Goal: Transaction & Acquisition: Purchase product/service

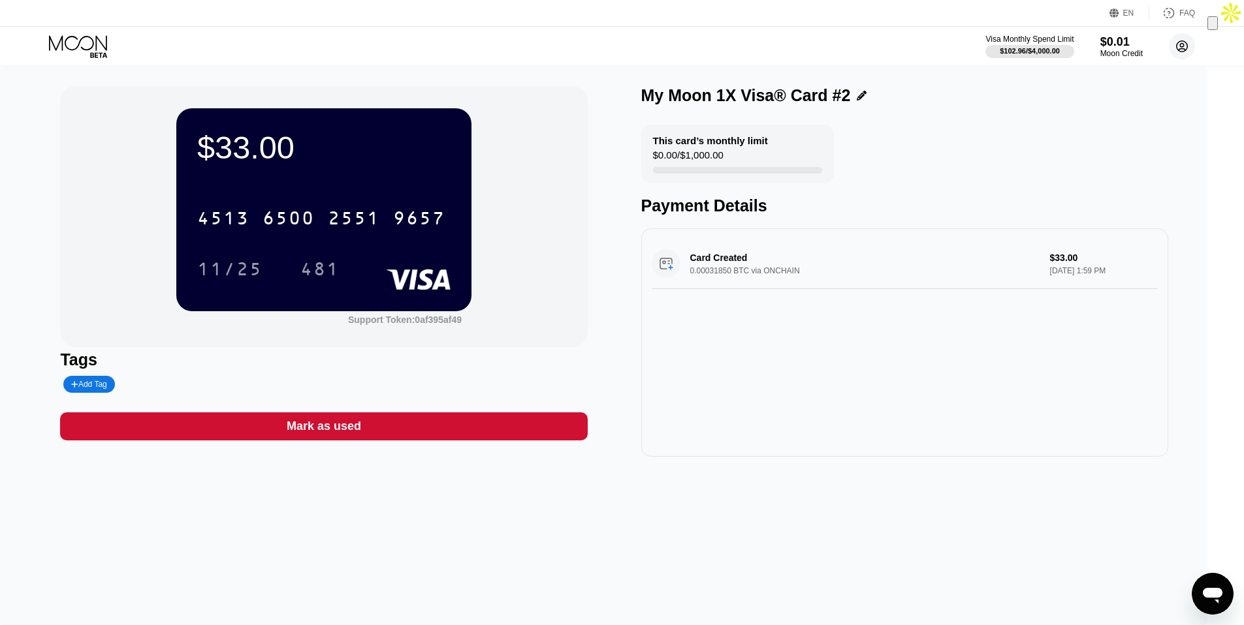
click at [1184, 50] on circle at bounding box center [1182, 46] width 26 height 26
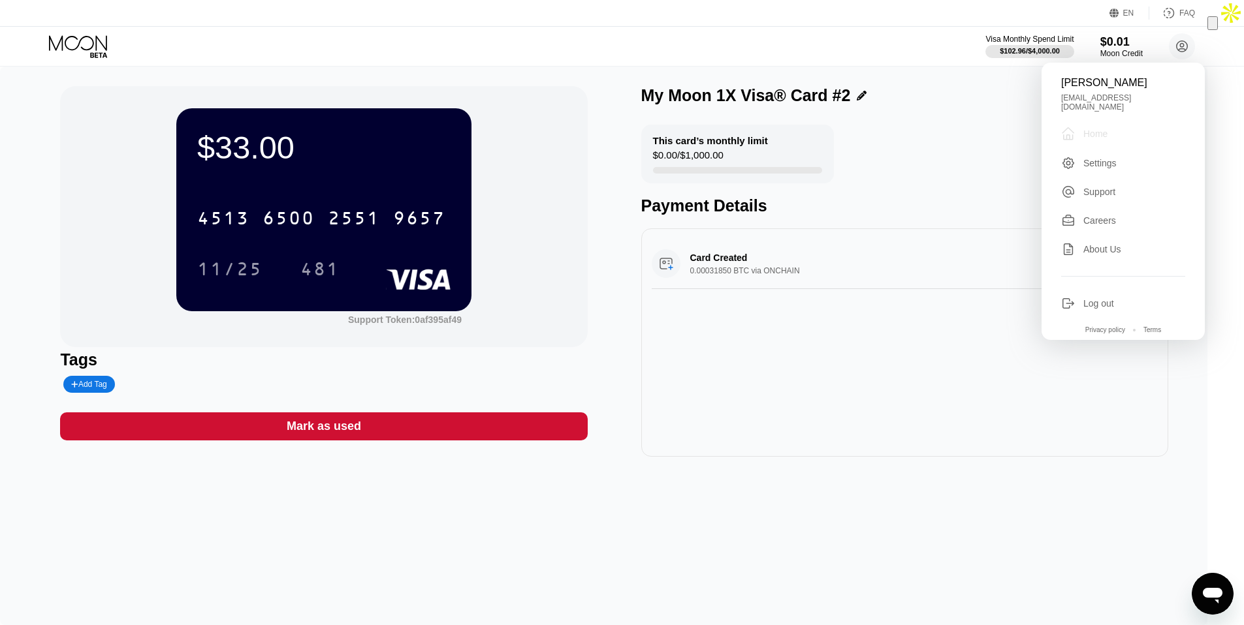
click at [1081, 129] on div "" at bounding box center [1072, 134] width 22 height 16
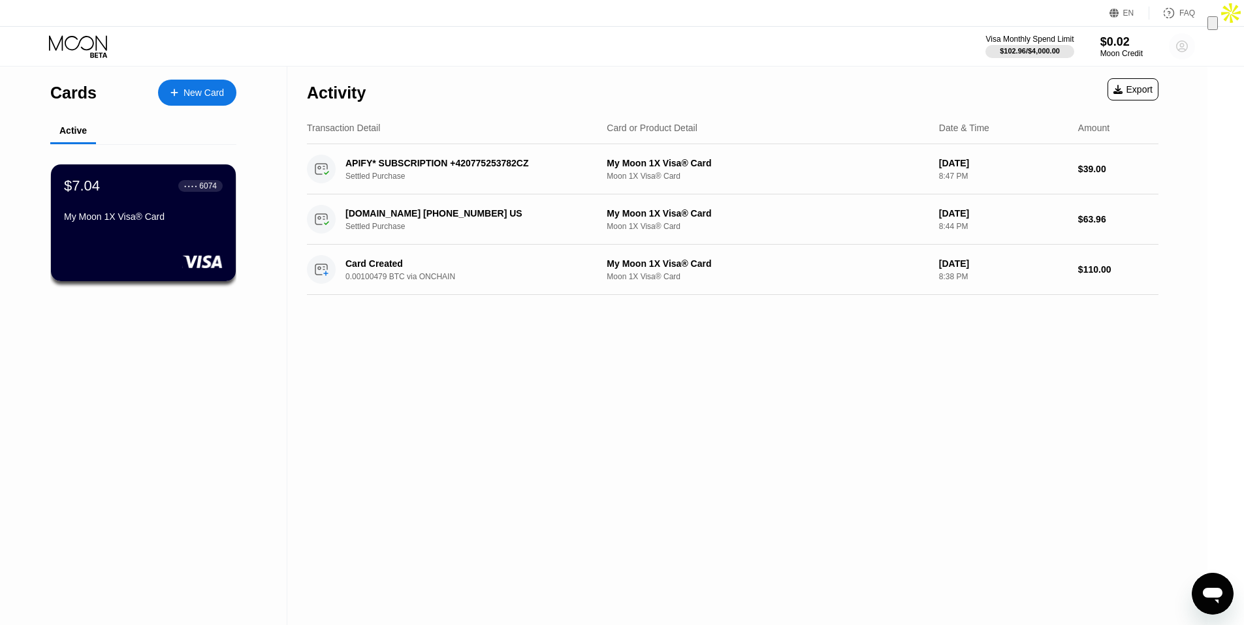
click at [1176, 48] on icon at bounding box center [1182, 46] width 26 height 26
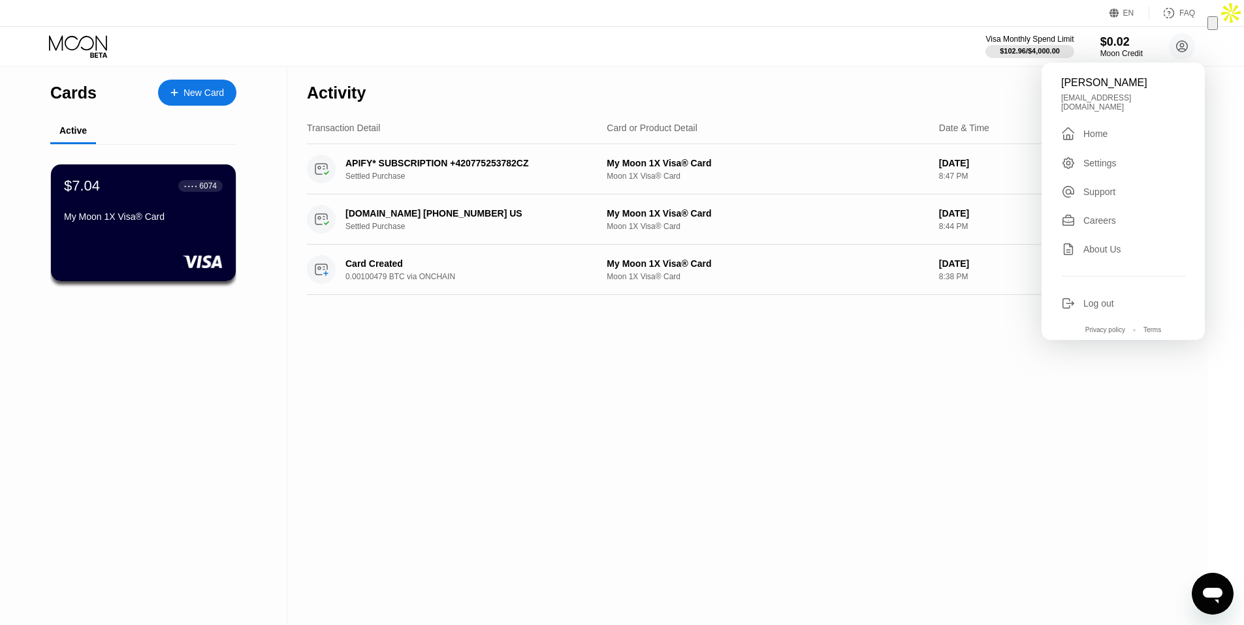
click at [206, 88] on div "New Card" at bounding box center [203, 92] width 40 height 11
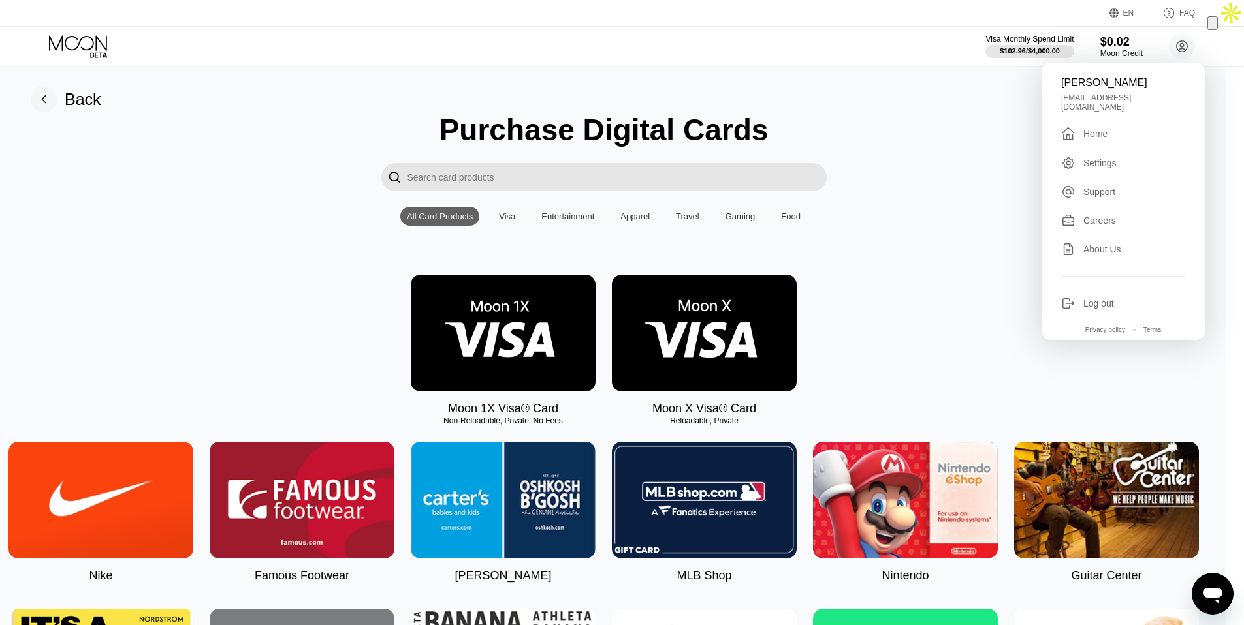
click at [57, 99] on rect at bounding box center [44, 99] width 26 height 26
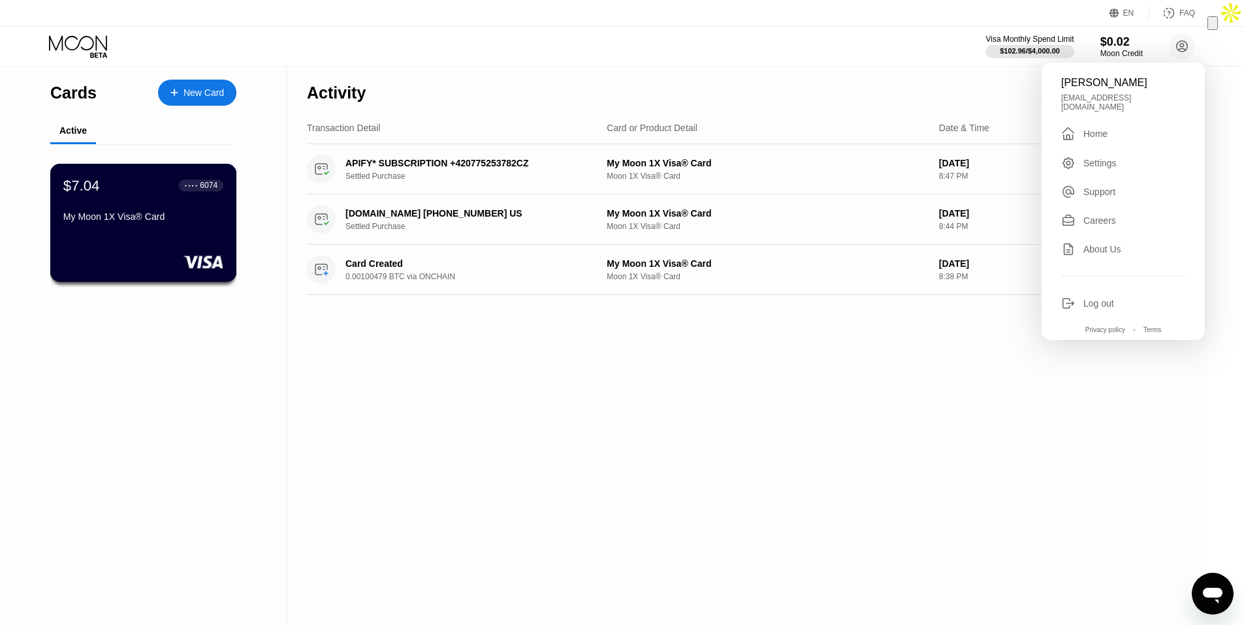
click at [72, 211] on div "$7.04 ● ● ● ● 6074 My Moon 1X Visa® Card" at bounding box center [143, 202] width 160 height 50
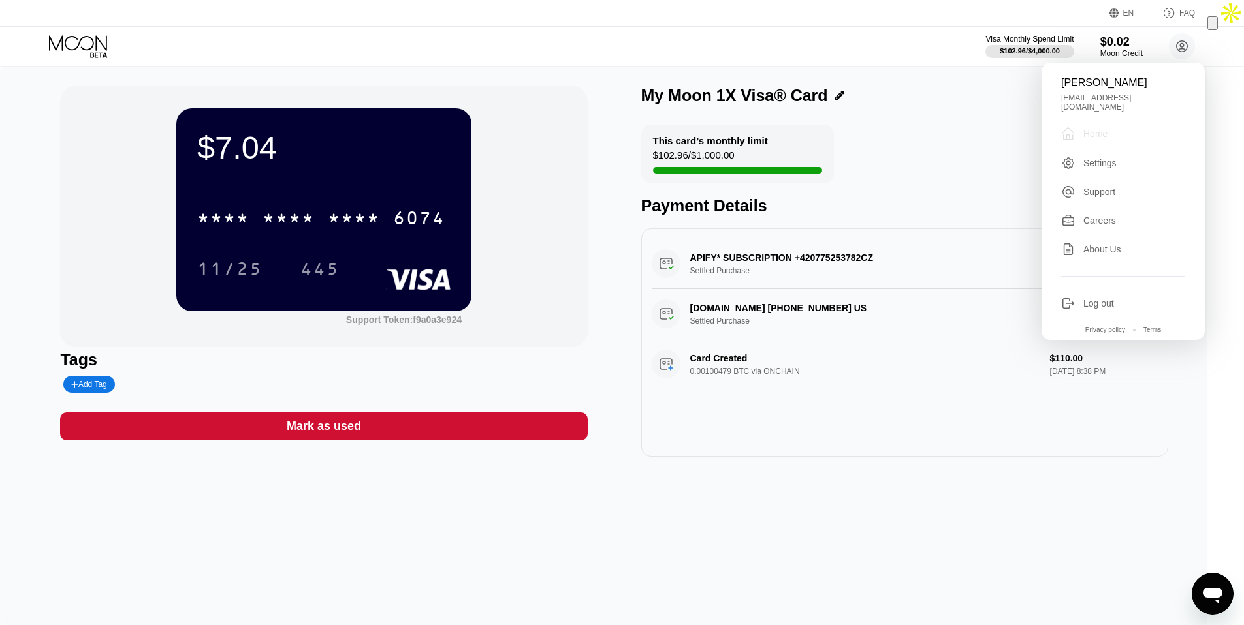
click at [1108, 128] on div " Home" at bounding box center [1123, 134] width 124 height 16
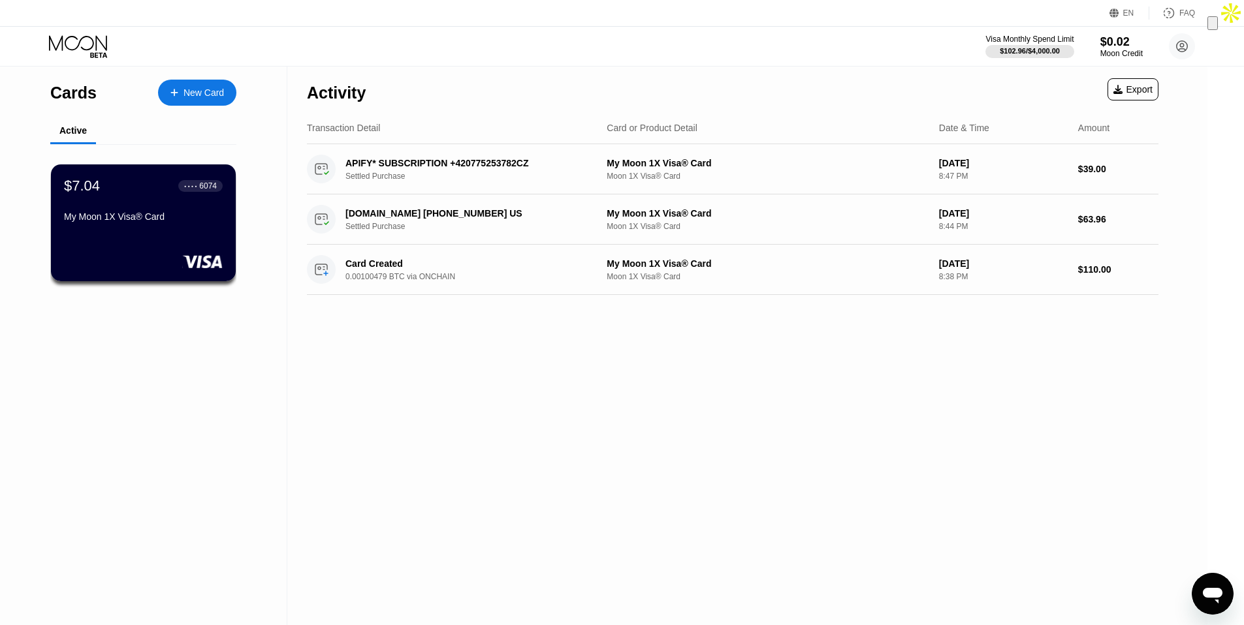
click at [1174, 64] on div "Visa Monthly Spend Limit $102.96 / $4,000.00 $0.02 Moon Credit John Charles joh…" at bounding box center [622, 46] width 1244 height 39
click at [1174, 52] on circle at bounding box center [1182, 46] width 26 height 26
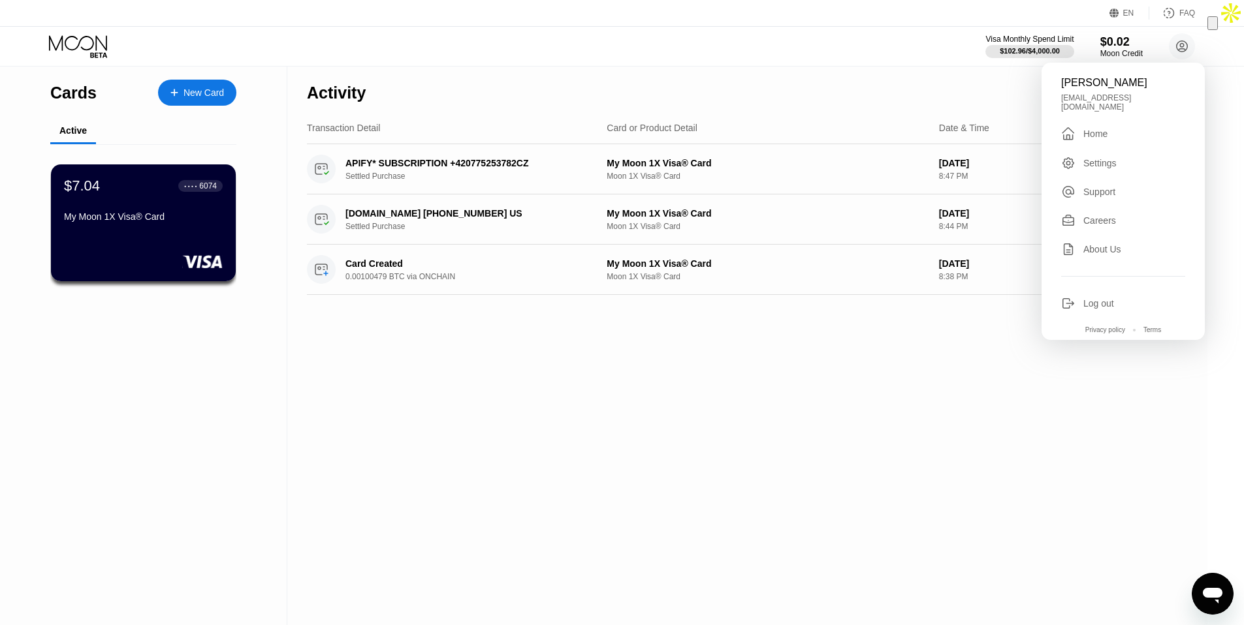
click at [1079, 156] on div "Settings" at bounding box center [1123, 163] width 124 height 14
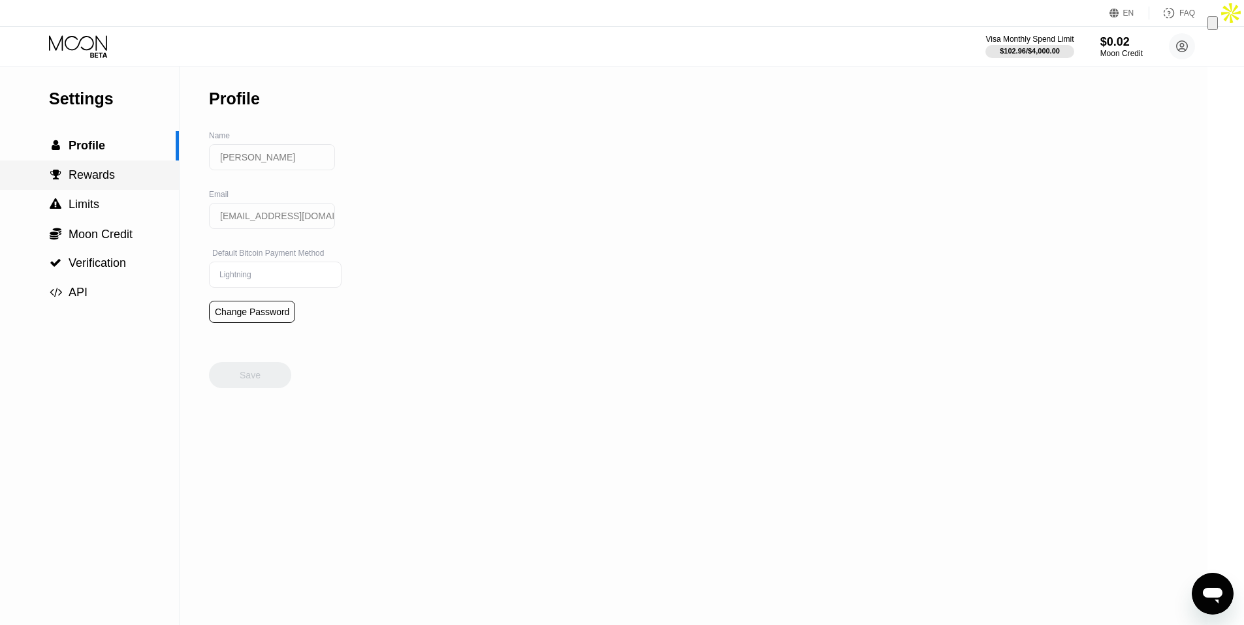
click at [108, 180] on span "Rewards" at bounding box center [92, 174] width 46 height 13
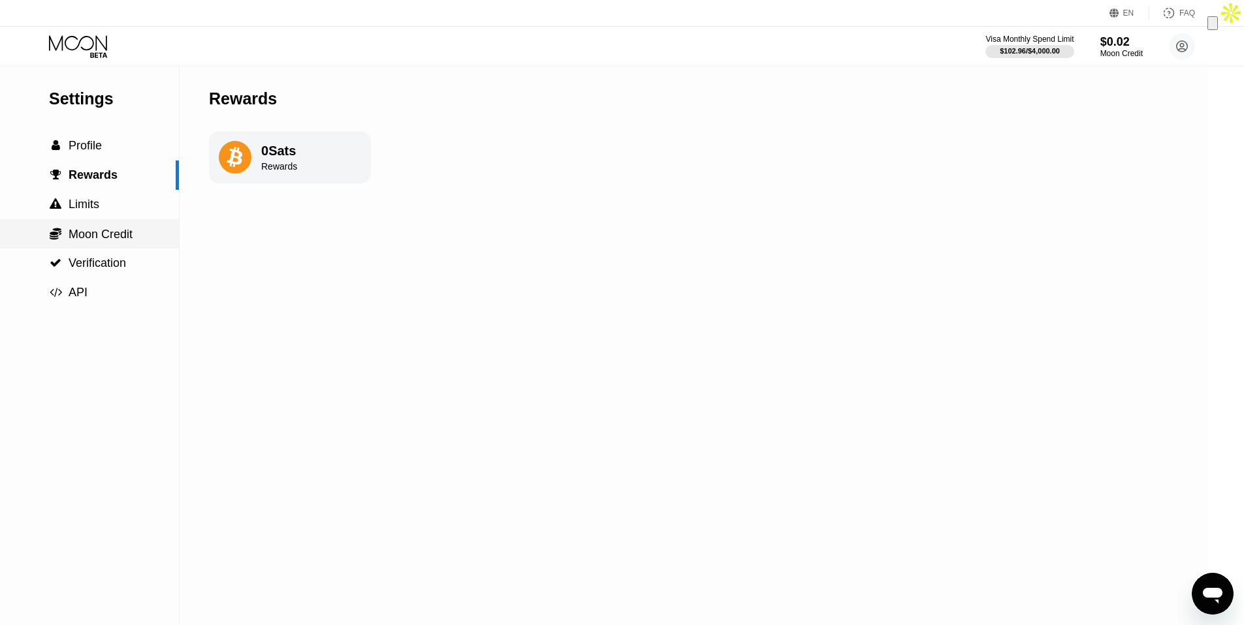
click at [108, 222] on div " Moon Credit" at bounding box center [89, 233] width 179 height 29
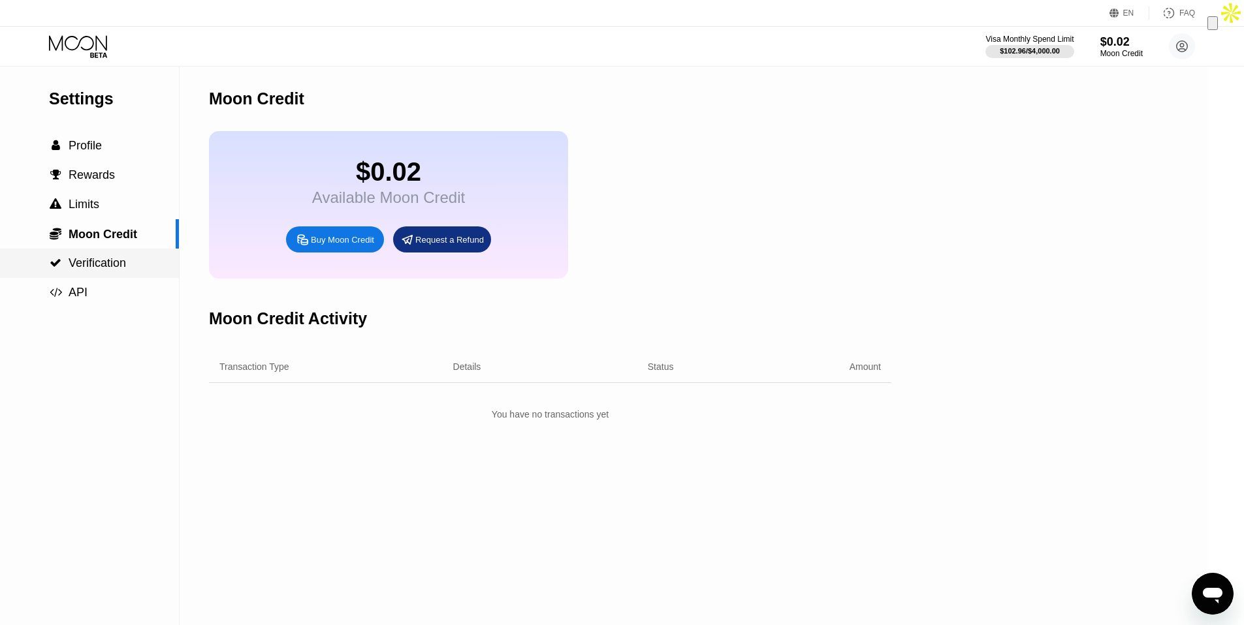
click at [101, 257] on span "Verification" at bounding box center [97, 263] width 57 height 13
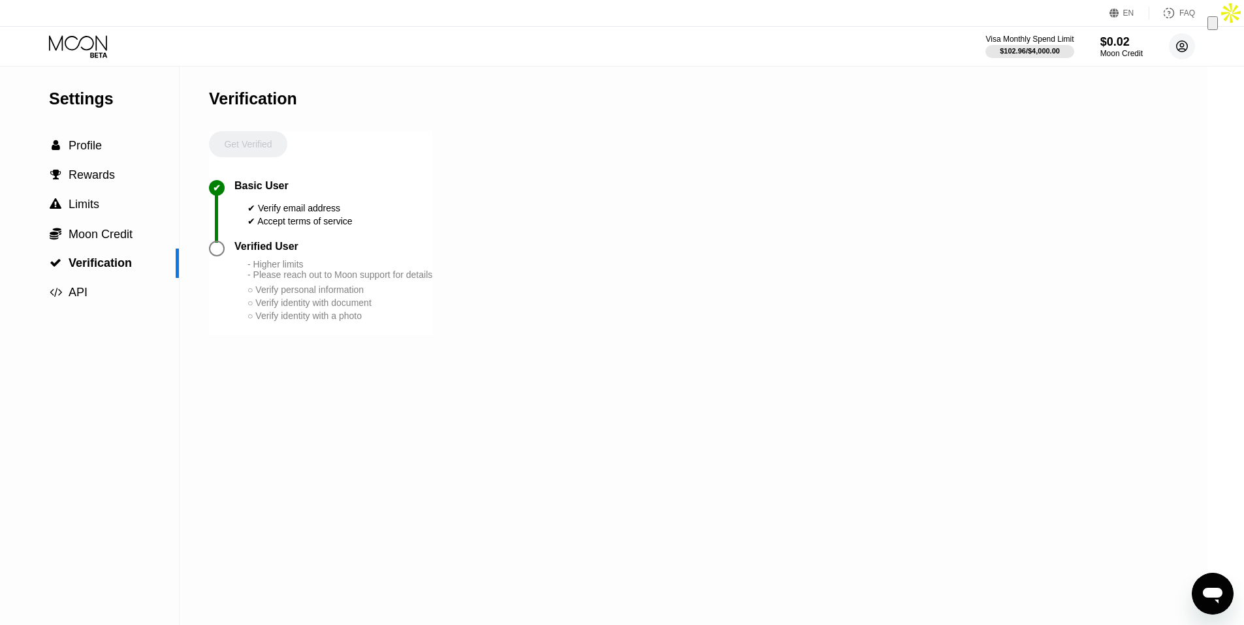
click at [1171, 44] on circle at bounding box center [1182, 46] width 26 height 26
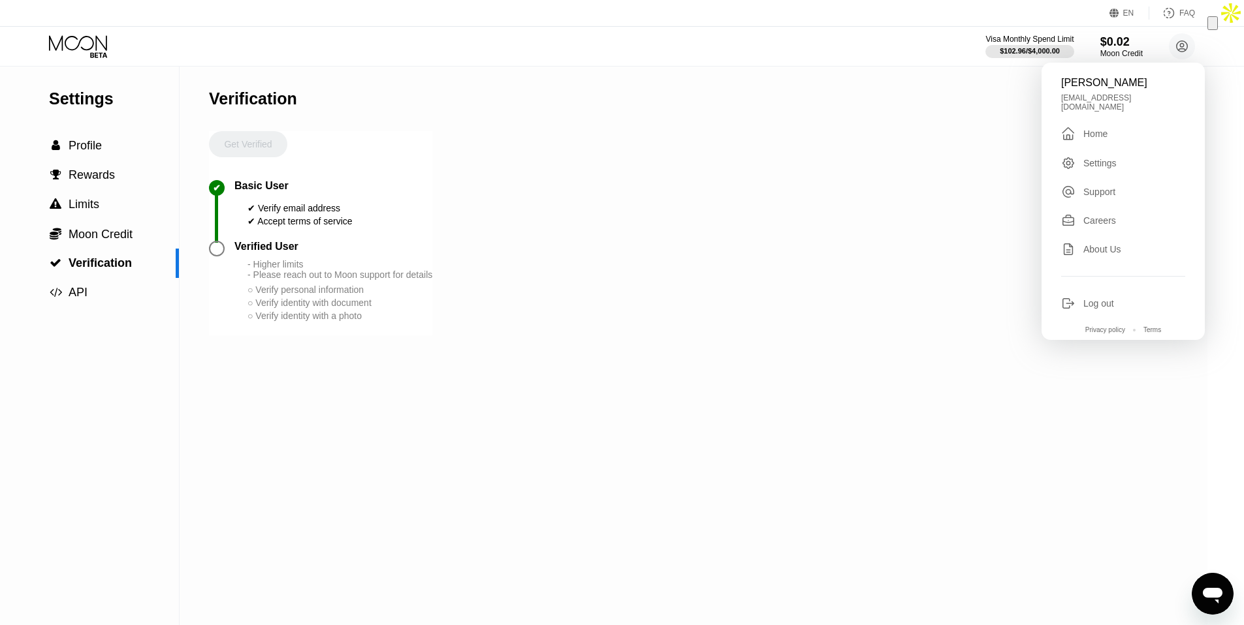
click at [1129, 126] on div " Home" at bounding box center [1123, 134] width 124 height 16
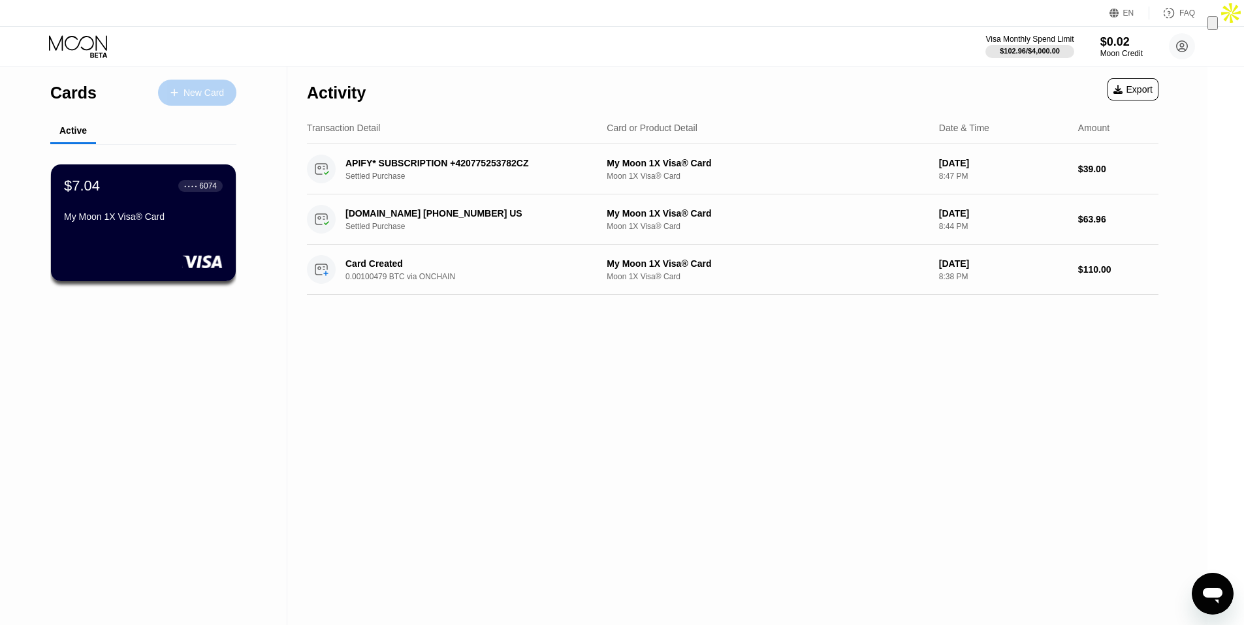
click at [210, 92] on div "New Card" at bounding box center [203, 92] width 40 height 11
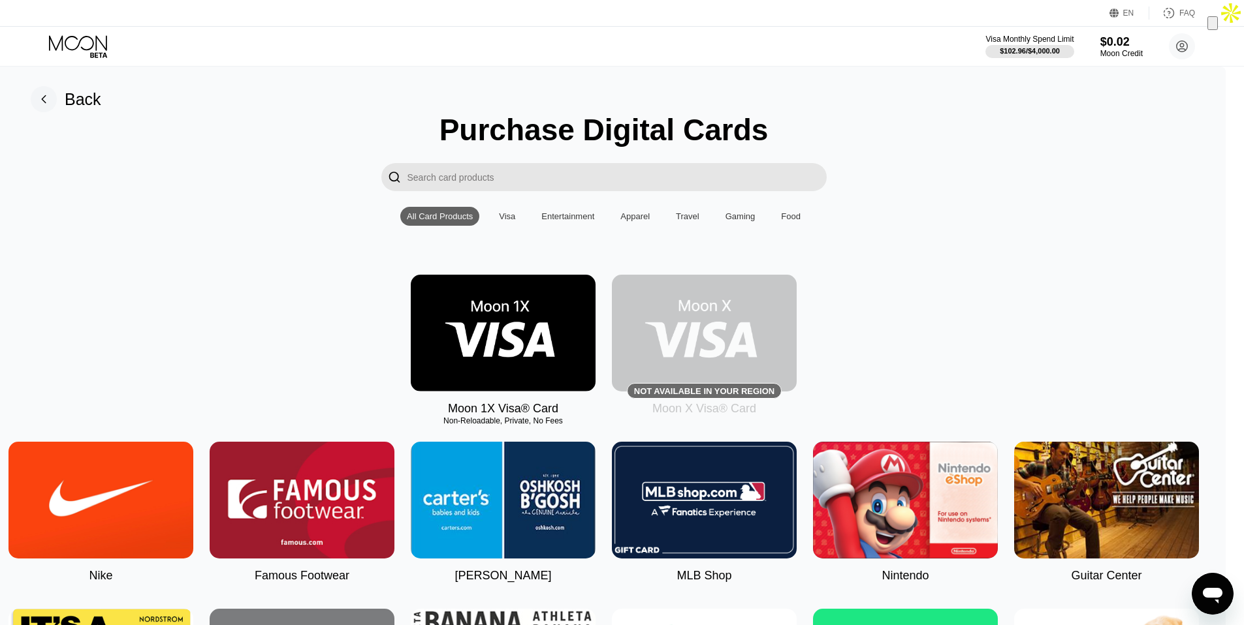
click at [466, 321] on img at bounding box center [503, 333] width 185 height 117
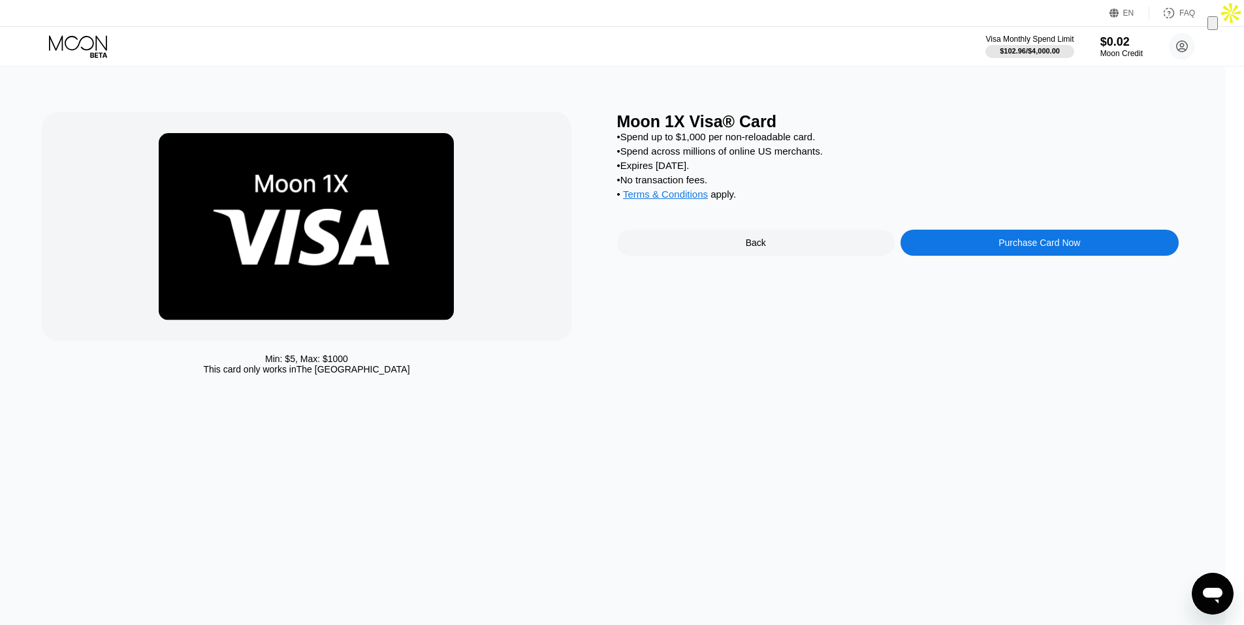
click at [1020, 244] on div "Purchase Card Now" at bounding box center [1039, 243] width 82 height 10
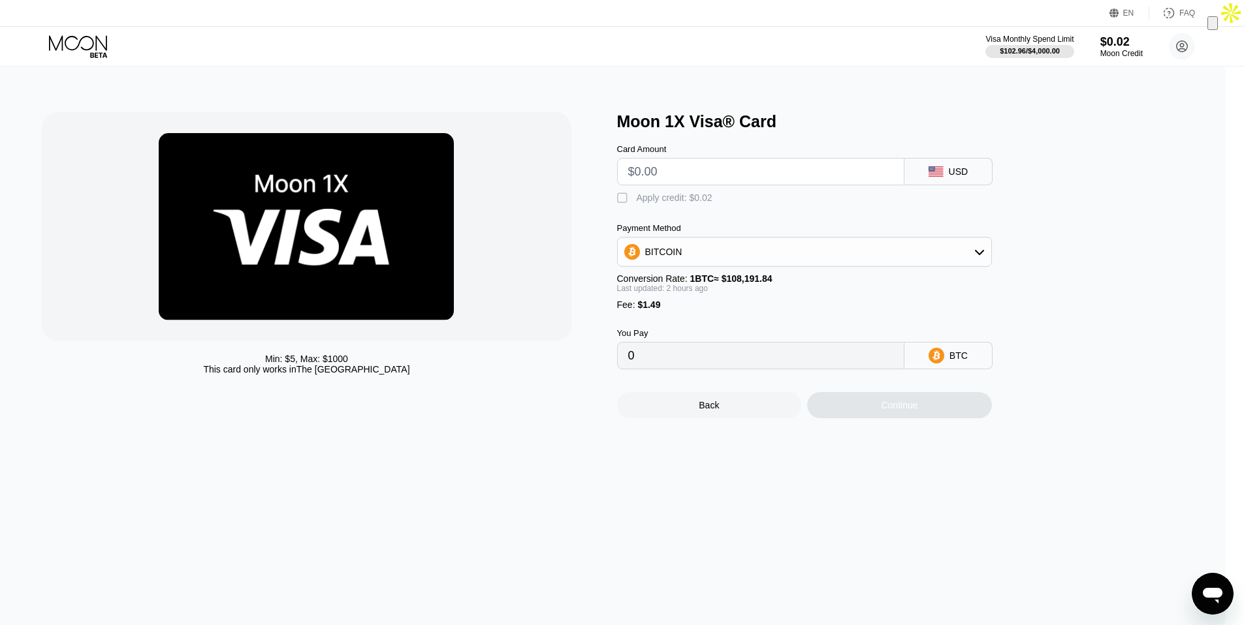
click at [697, 170] on input "text" at bounding box center [760, 172] width 265 height 26
type input "$3"
type input "0.00004125"
type input "$33"
type input "0.00031685"
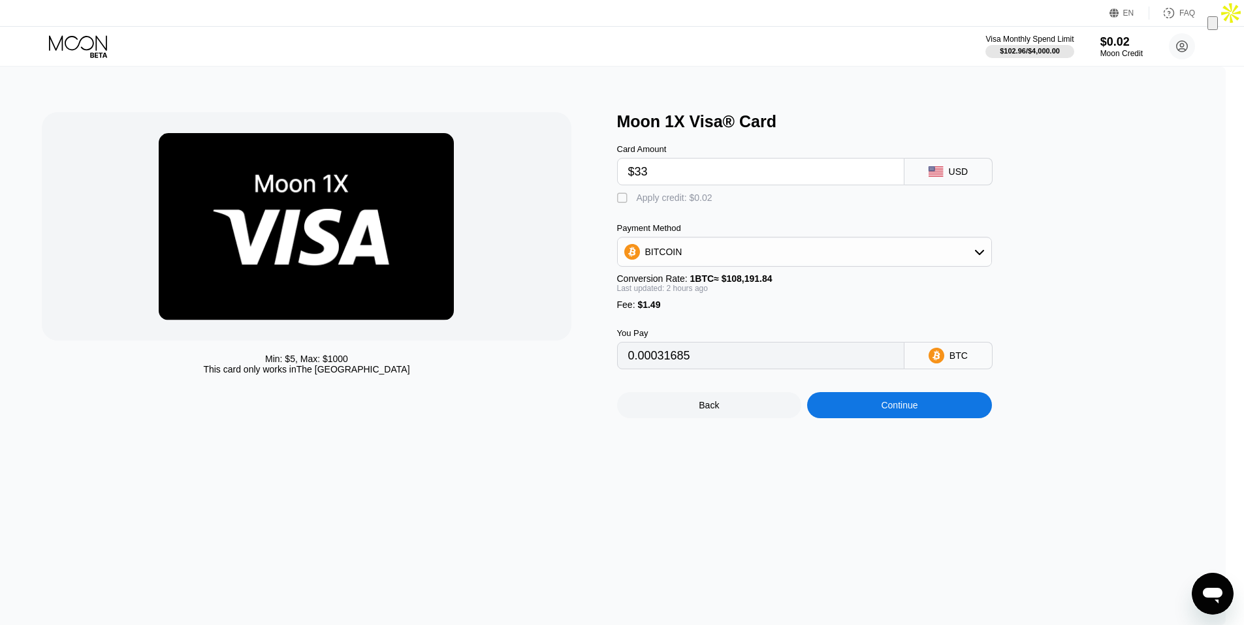
type input "$33"
click at [917, 411] on div "Continue" at bounding box center [899, 405] width 37 height 10
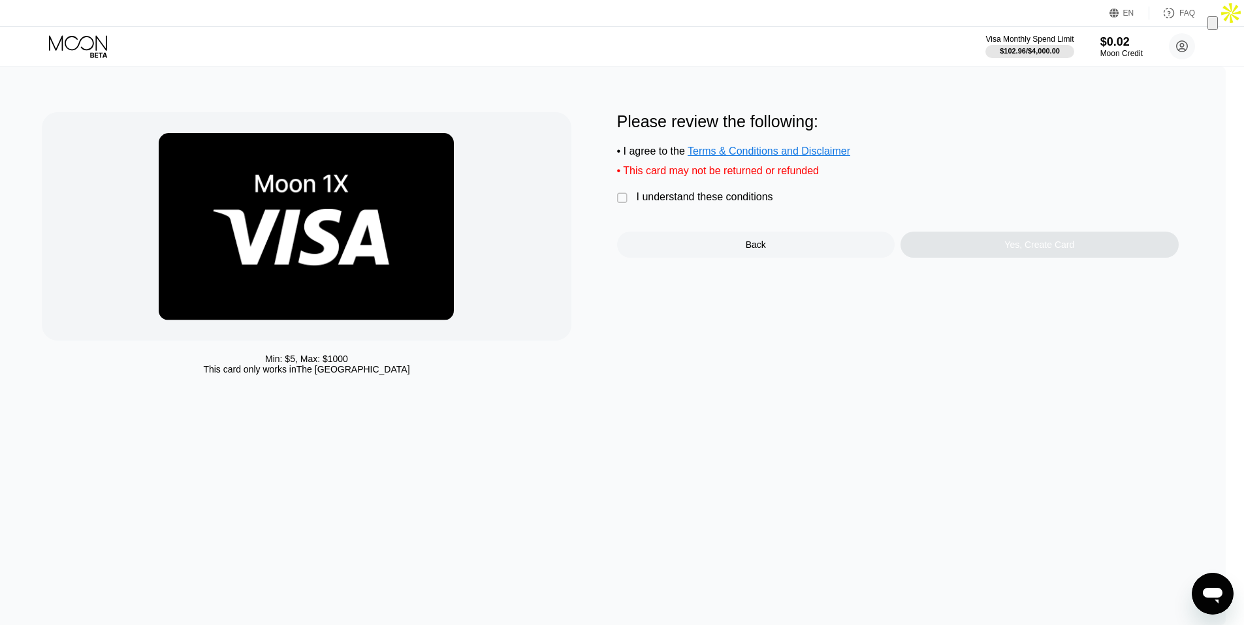
click at [768, 201] on div "I understand these conditions" at bounding box center [705, 197] width 136 height 12
click at [1074, 240] on div "Yes, Create Card" at bounding box center [1039, 245] width 70 height 10
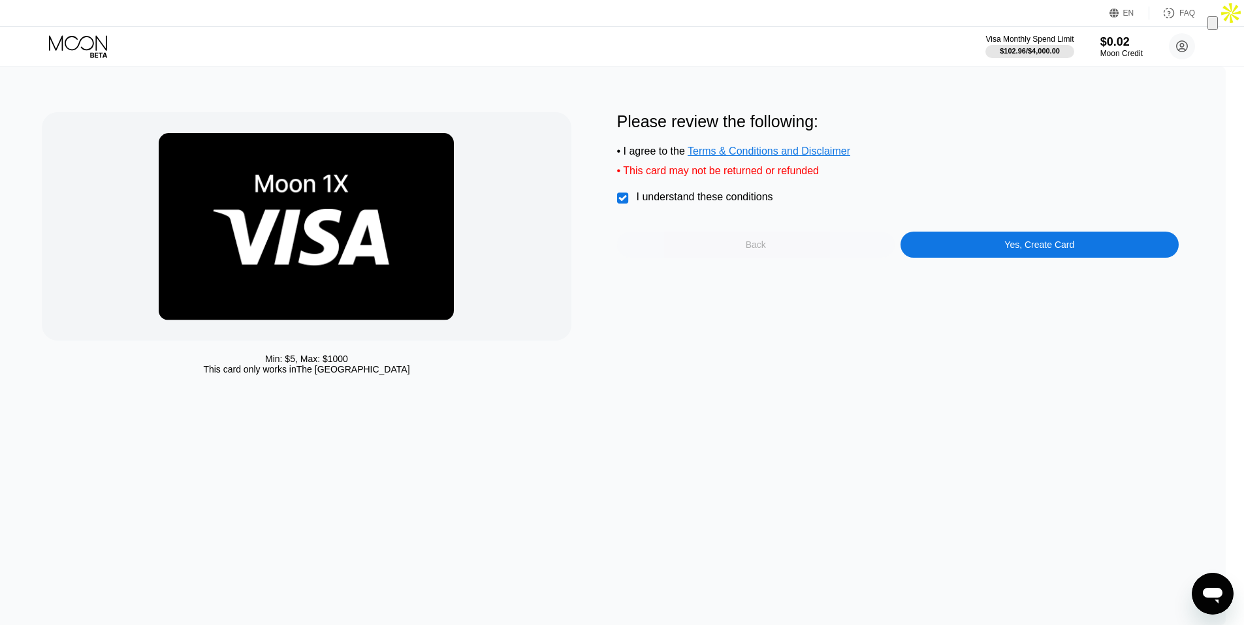
click at [744, 247] on div "Back" at bounding box center [756, 245] width 278 height 26
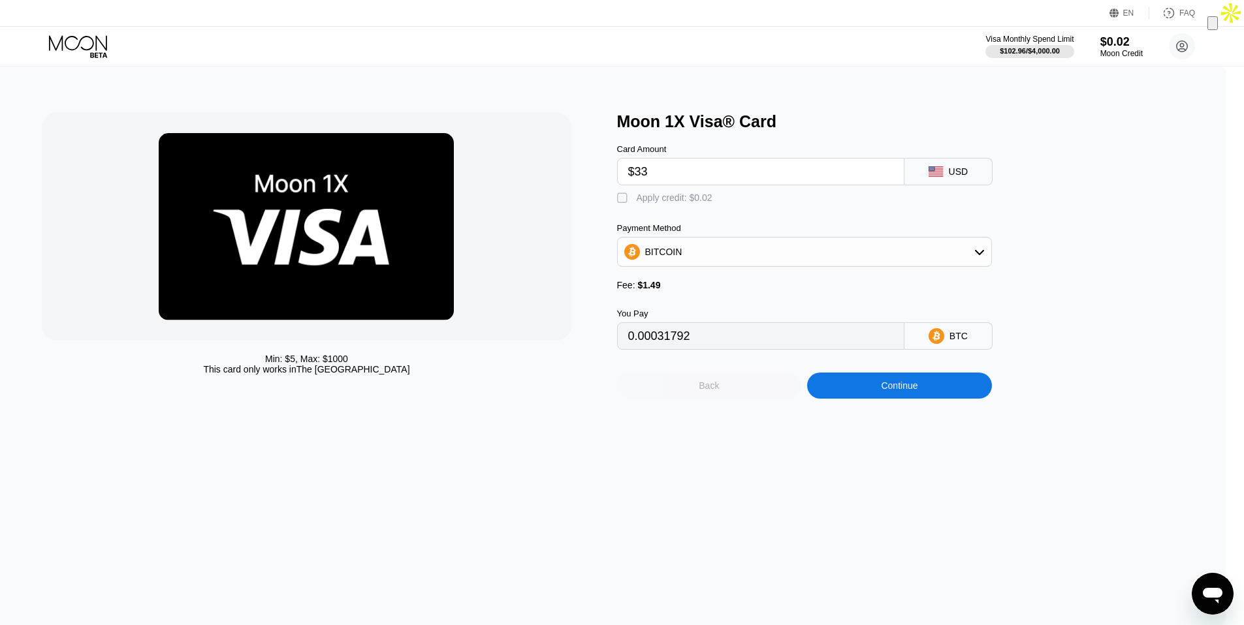
click at [745, 388] on div "Back" at bounding box center [709, 386] width 185 height 26
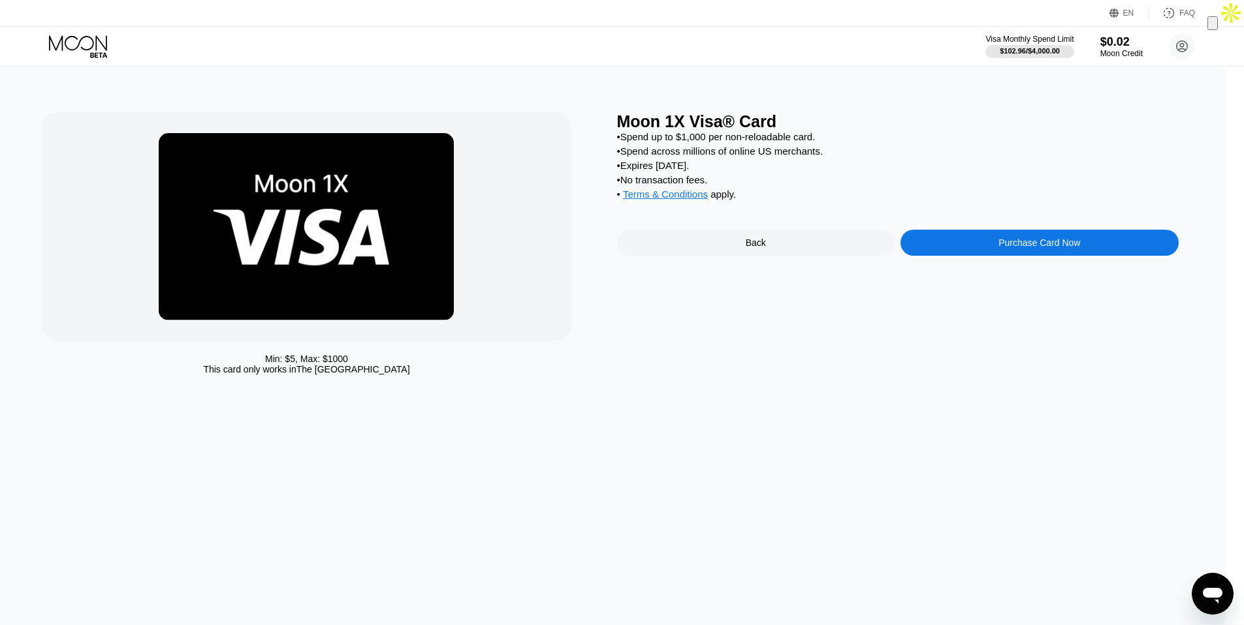
click at [756, 238] on div "Back" at bounding box center [756, 243] width 278 height 26
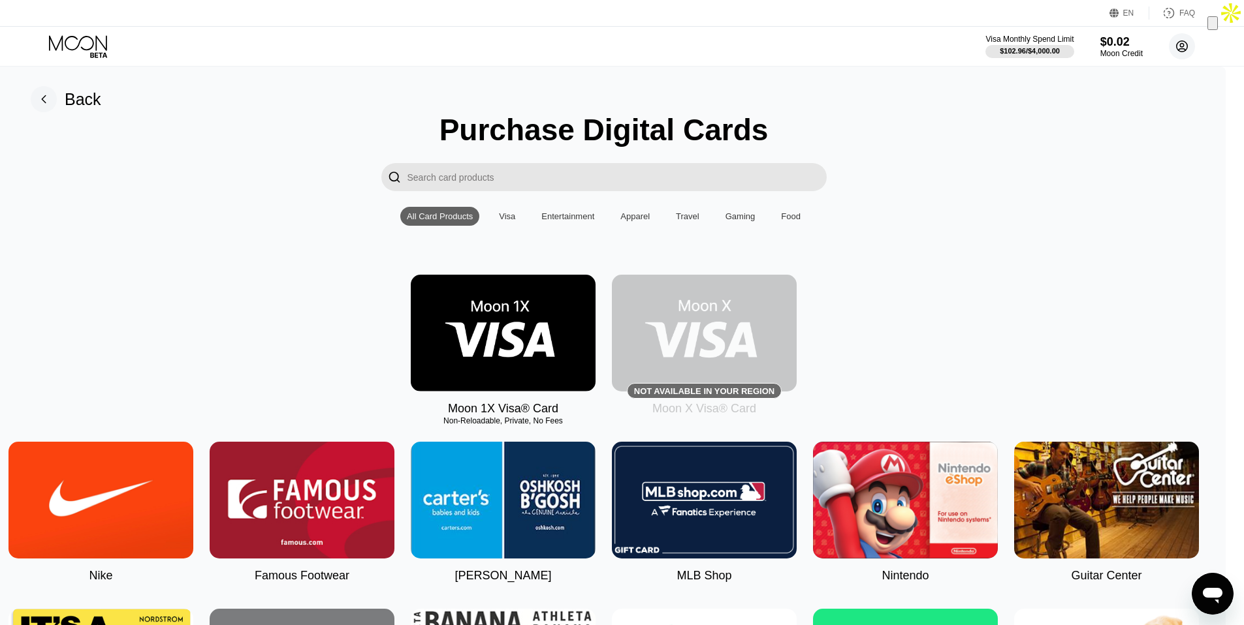
click at [1178, 50] on circle at bounding box center [1182, 46] width 26 height 26
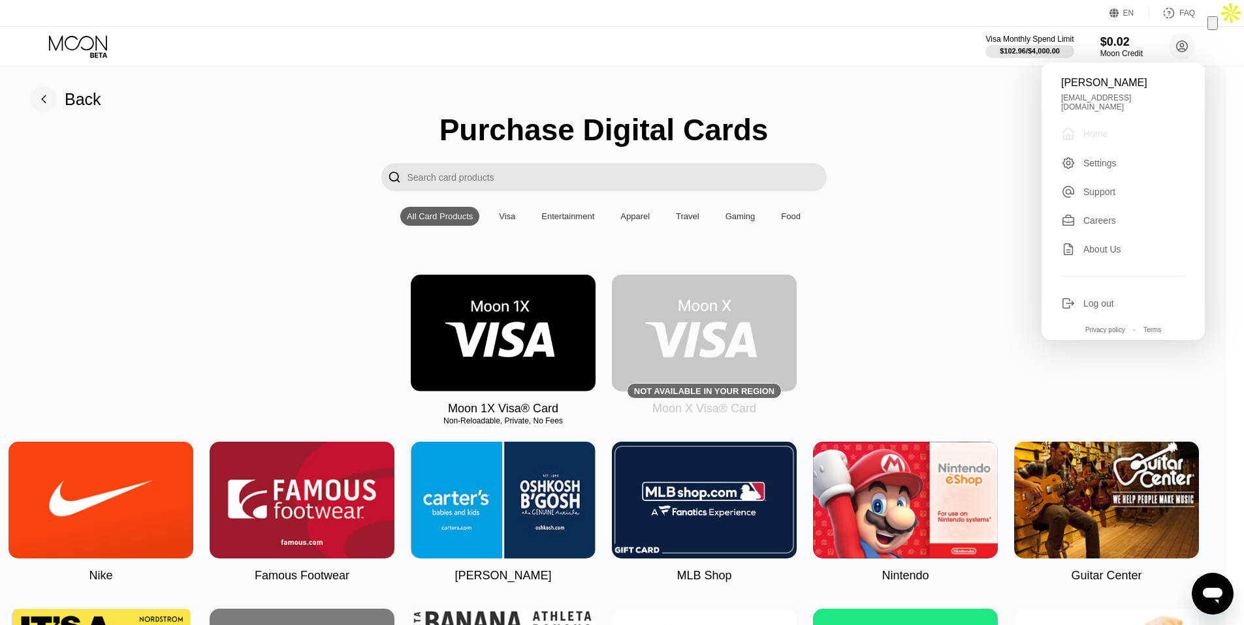
click at [1096, 129] on div "Home" at bounding box center [1095, 134] width 24 height 10
